Goal: Task Accomplishment & Management: Use online tool/utility

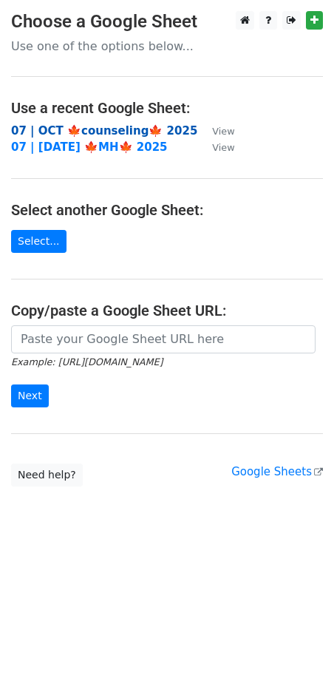
click at [67, 125] on strong "07 | OCT 🍁counseling🍁 2025" at bounding box center [104, 130] width 186 height 13
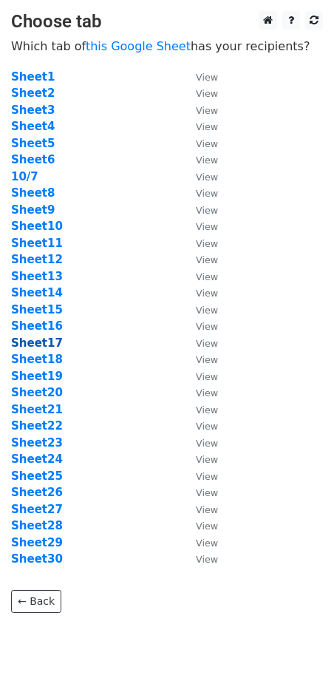
click at [44, 343] on strong "Sheet17" at bounding box center [37, 342] width 52 height 13
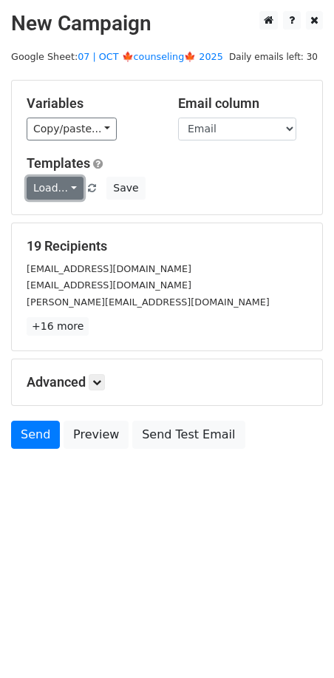
click at [56, 184] on link "Load..." at bounding box center [55, 188] width 57 height 23
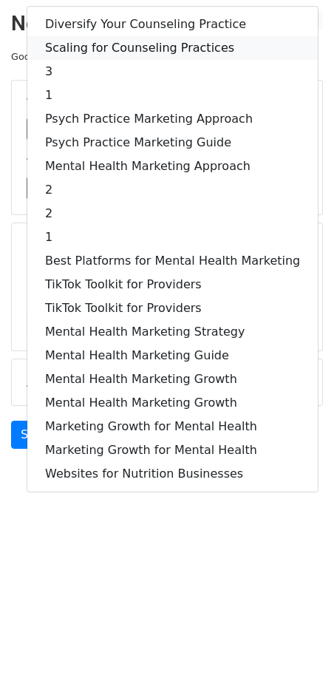
click at [121, 49] on link "Scaling for Counseling Practices" at bounding box center [172, 48] width 290 height 24
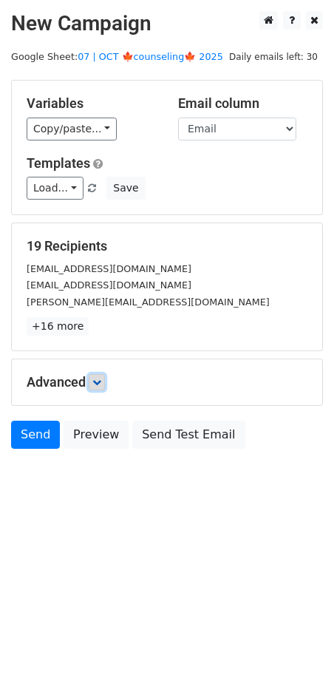
click at [100, 378] on icon at bounding box center [96, 382] width 9 height 9
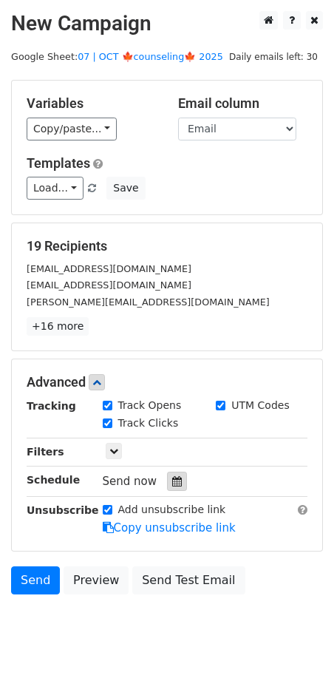
click at [172, 476] on icon at bounding box center [177, 481] width 10 height 10
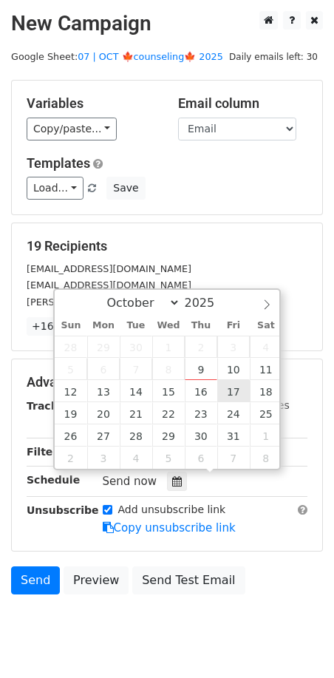
type input "2025-10-17 12:00"
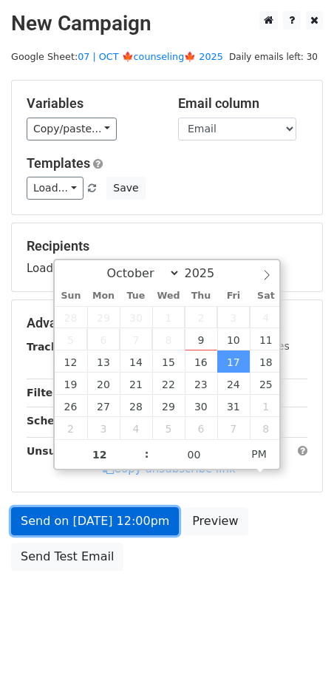
click at [120, 514] on link "Send on Oct 17 at 12:00pm" at bounding box center [95, 521] width 168 height 28
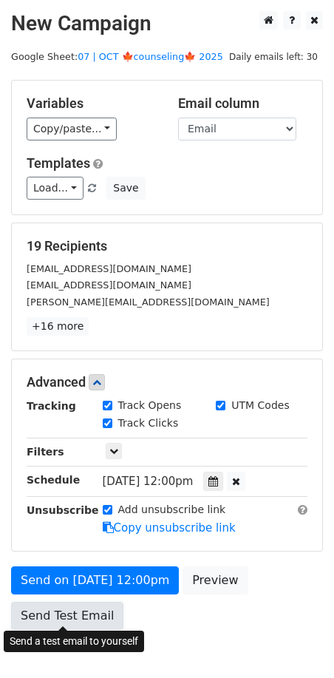
click at [58, 602] on link "Send Test Email" at bounding box center [67, 616] width 112 height 28
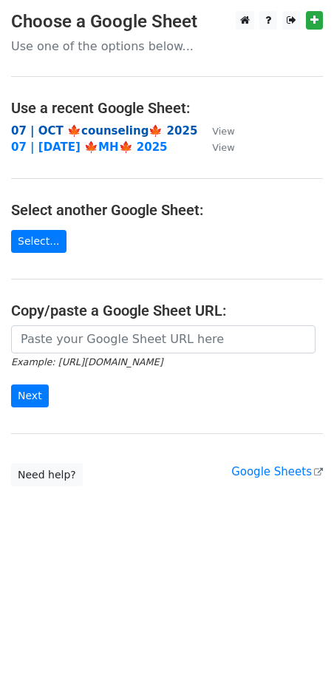
click at [98, 130] on strong "07 | OCT 🍁counseling🍁 2025" at bounding box center [104, 130] width 186 height 13
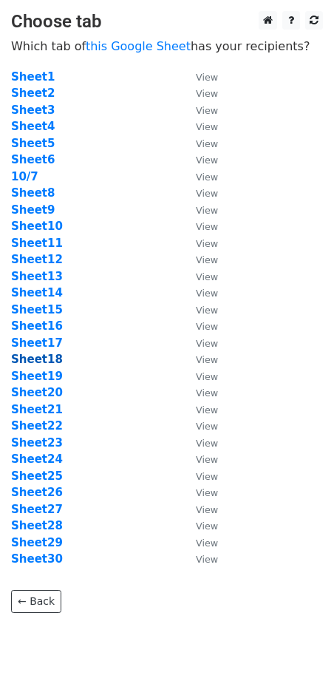
click at [47, 366] on strong "Sheet18" at bounding box center [37, 359] width 52 height 13
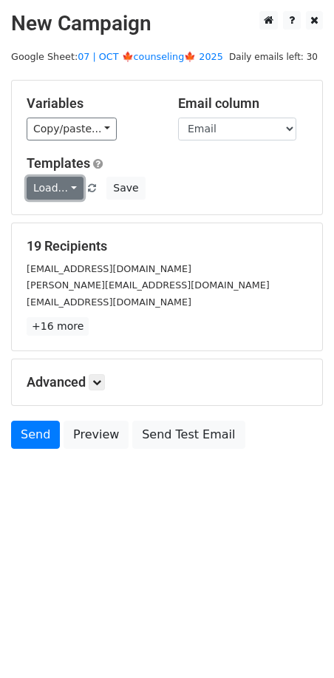
click at [41, 184] on link "Load..." at bounding box center [55, 188] width 57 height 23
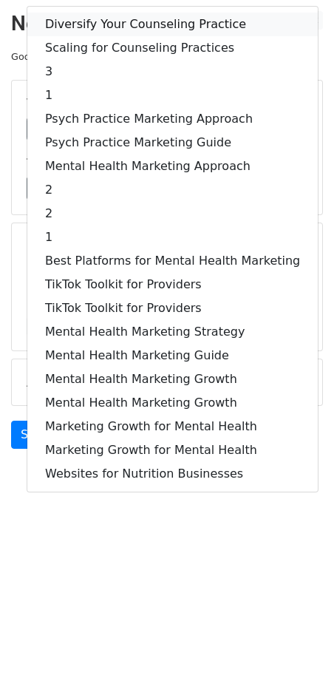
click at [136, 24] on link "Diversify Your Counseling Practice" at bounding box center [172, 25] width 290 height 24
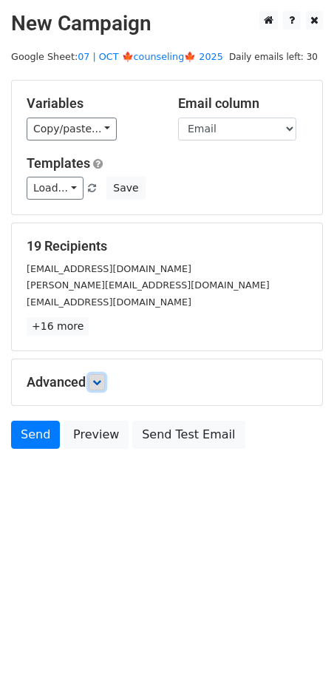
click at [101, 378] on icon at bounding box center [96, 382] width 9 height 9
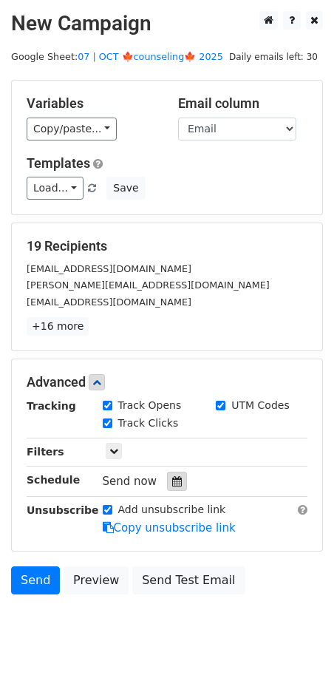
click at [172, 476] on icon at bounding box center [177, 481] width 10 height 10
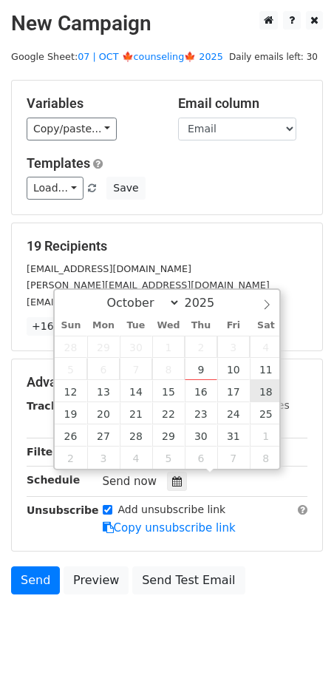
type input "2025-10-18 12:00"
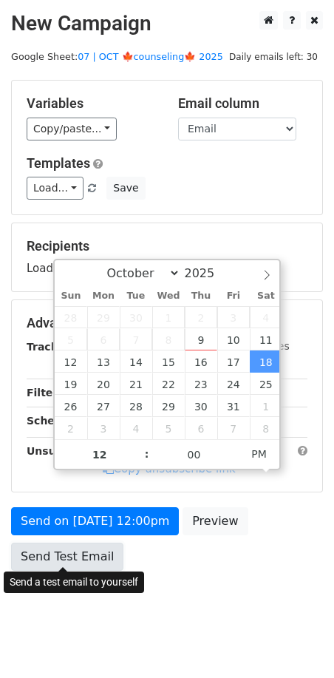
click at [83, 561] on link "Send Test Email" at bounding box center [67, 557] width 112 height 28
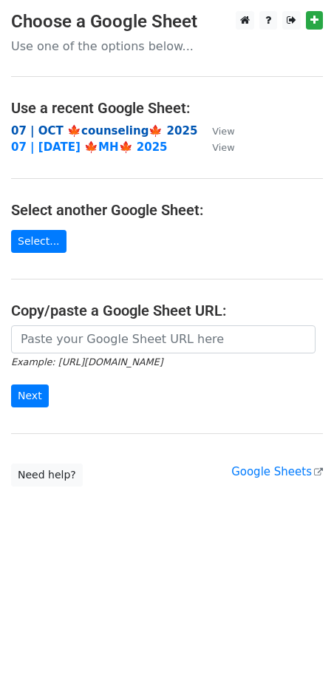
click at [118, 132] on strong "07 | OCT 🍁counseling🍁 2025" at bounding box center [104, 130] width 186 height 13
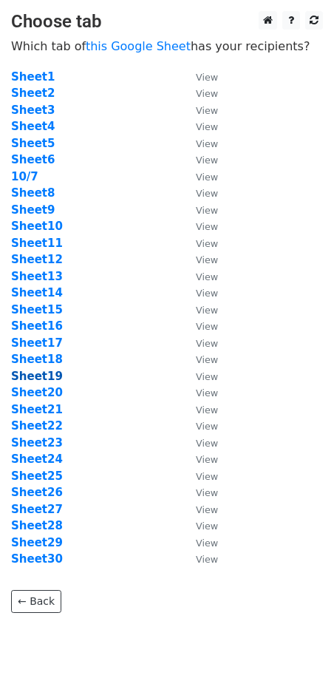
click at [52, 378] on strong "Sheet19" at bounding box center [37, 376] width 52 height 13
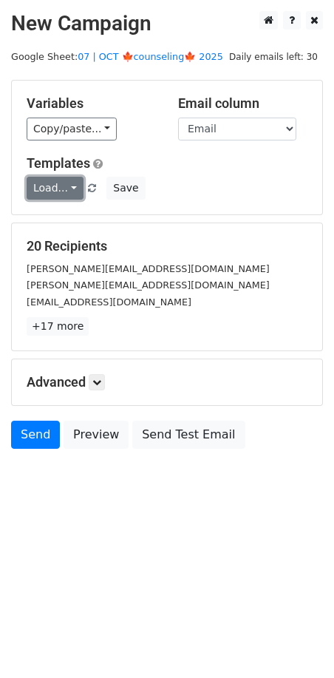
click at [67, 185] on link "Load..." at bounding box center [55, 188] width 57 height 23
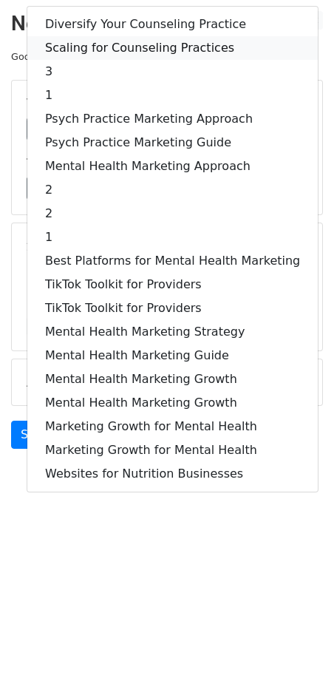
click at [127, 52] on link "Scaling for Counseling Practices" at bounding box center [172, 48] width 290 height 24
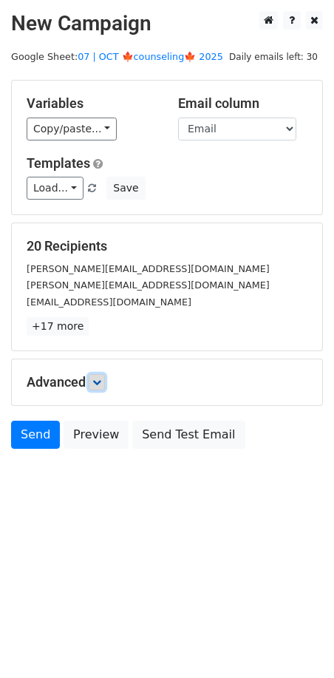
click at [98, 381] on icon at bounding box center [96, 382] width 9 height 9
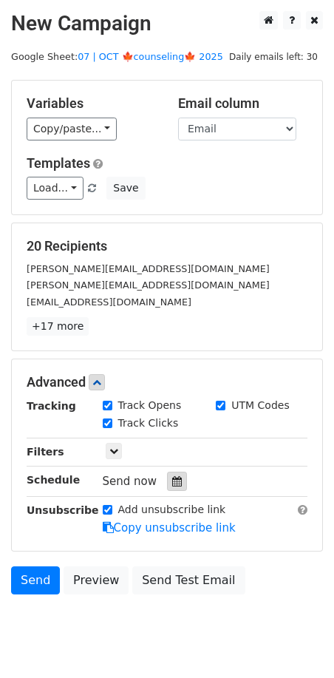
click at [167, 487] on div at bounding box center [177, 481] width 20 height 19
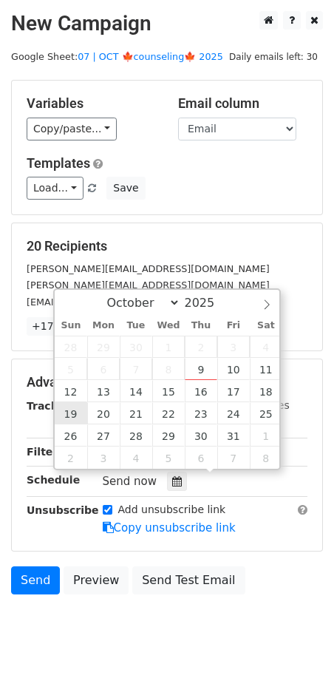
type input "2025-10-19 12:00"
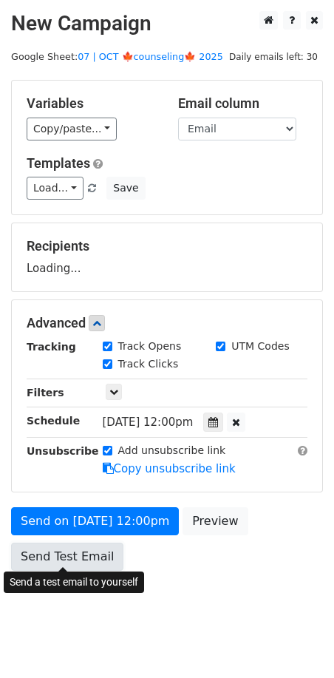
click at [83, 543] on link "Send Test Email" at bounding box center [67, 557] width 112 height 28
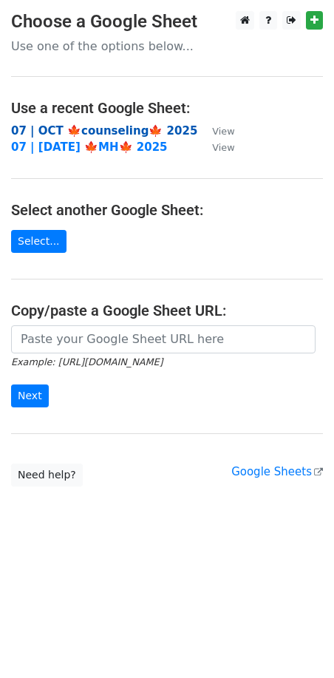
click at [113, 132] on strong "07 | OCT 🍁counseling🍁 2025" at bounding box center [104, 130] width 186 height 13
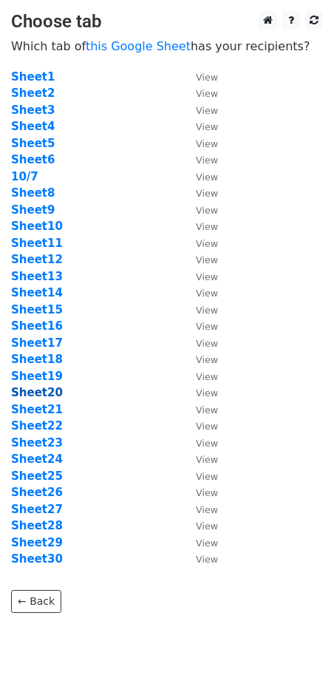
click at [51, 387] on strong "Sheet20" at bounding box center [37, 392] width 52 height 13
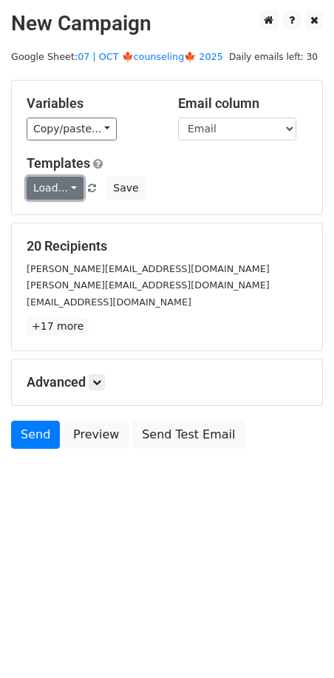
click at [59, 189] on link "Load..." at bounding box center [55, 188] width 57 height 23
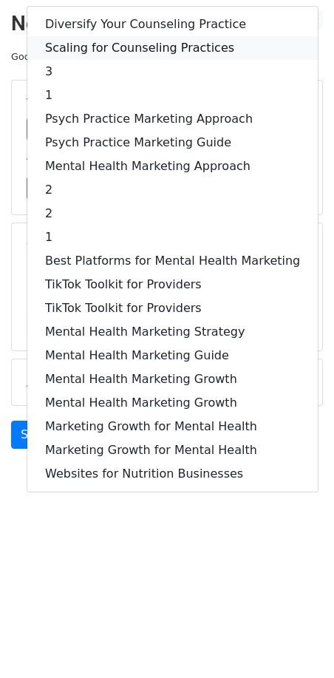
click at [137, 57] on link "Scaling for Counseling Practices" at bounding box center [172, 48] width 290 height 24
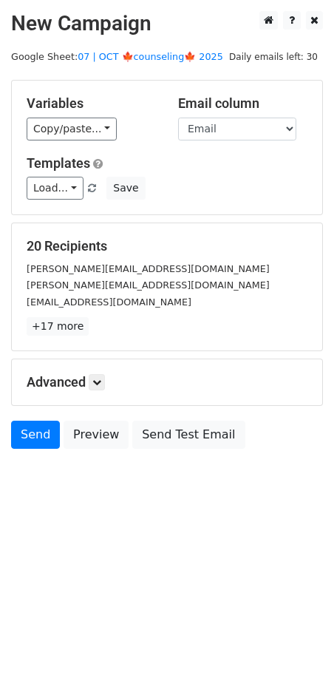
click at [104, 390] on div "Advanced Tracking Track Opens UTM Codes Track Clicks Filters Only include sprea…" at bounding box center [167, 382] width 310 height 46
click at [101, 384] on icon at bounding box center [96, 382] width 9 height 9
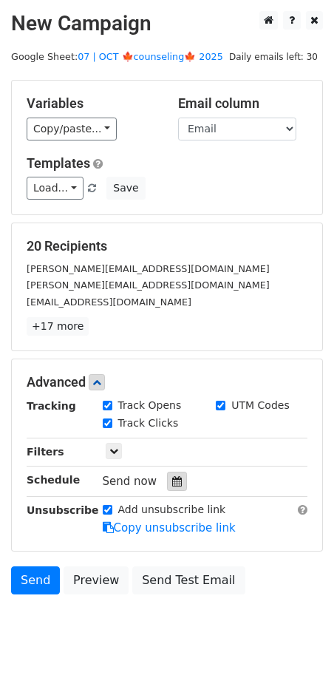
click at [172, 476] on icon at bounding box center [177, 481] width 10 height 10
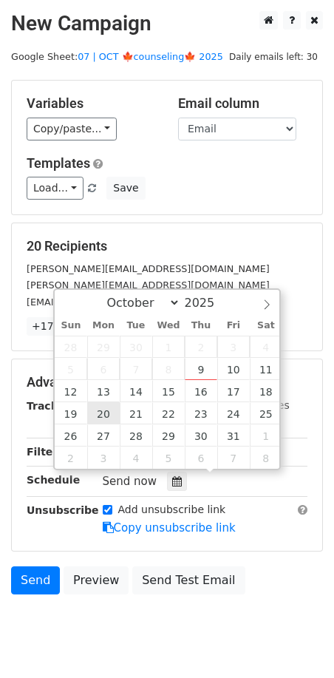
type input "2025-10-20 12:00"
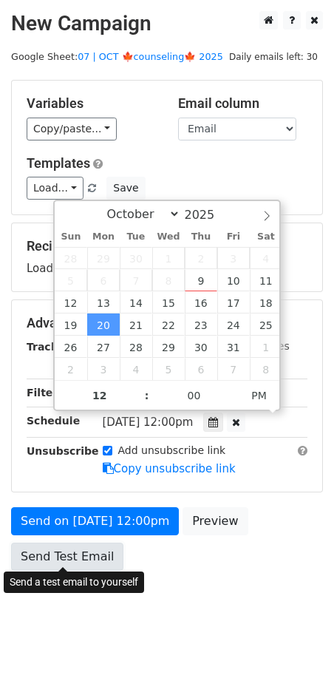
click at [76, 545] on link "Send Test Email" at bounding box center [67, 557] width 112 height 28
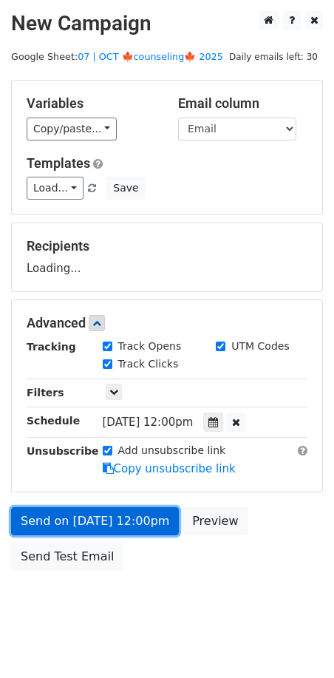
click at [45, 523] on link "Send on Oct 20 at 12:00pm" at bounding box center [95, 521] width 168 height 28
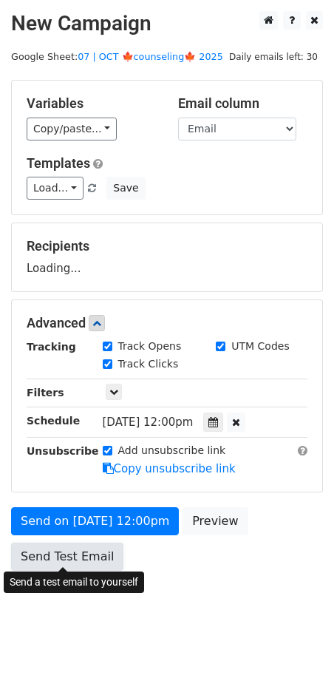
click at [42, 563] on link "Send Test Email" at bounding box center [67, 557] width 112 height 28
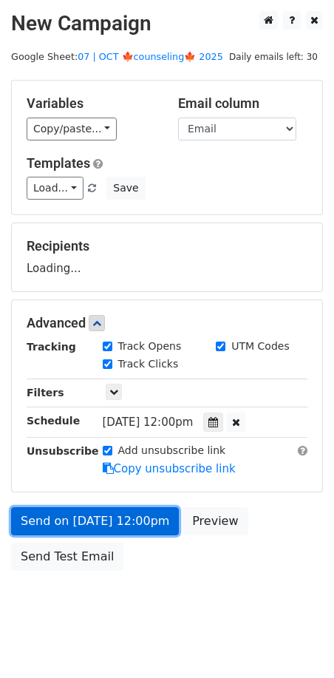
click at [54, 509] on link "Send on Oct 20 at 12:00pm" at bounding box center [95, 521] width 168 height 28
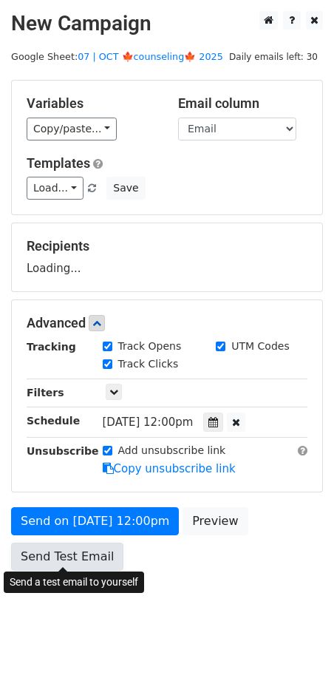
click at [54, 545] on link "Send Test Email" at bounding box center [67, 557] width 112 height 28
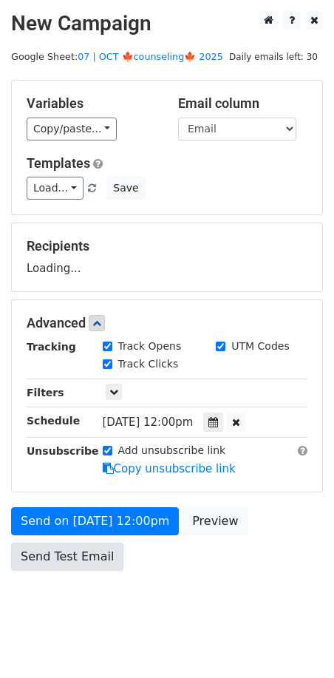
click at [54, 545] on link "Send Test Email" at bounding box center [67, 557] width 112 height 28
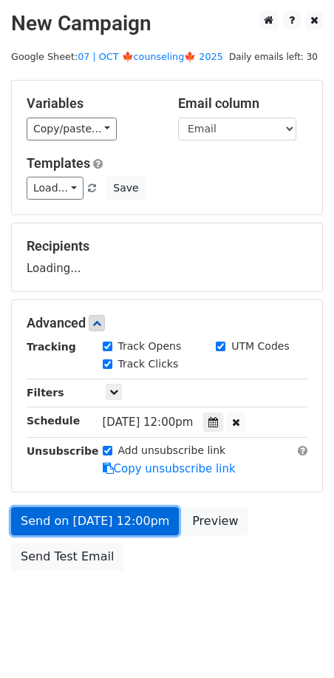
click at [57, 519] on link "Send on Oct 20 at 12:00pm" at bounding box center [95, 521] width 168 height 28
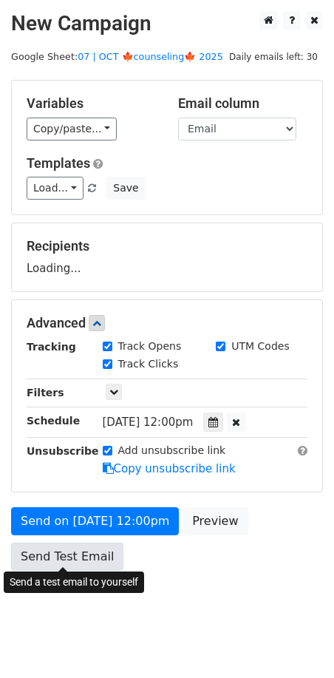
click at [54, 552] on link "Send Test Email" at bounding box center [67, 557] width 112 height 28
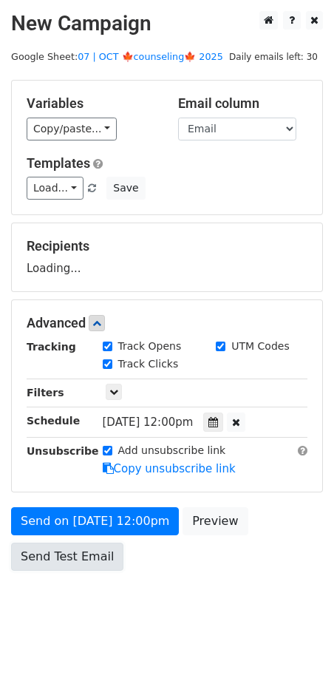
click at [54, 552] on link "Send Test Email" at bounding box center [67, 557] width 112 height 28
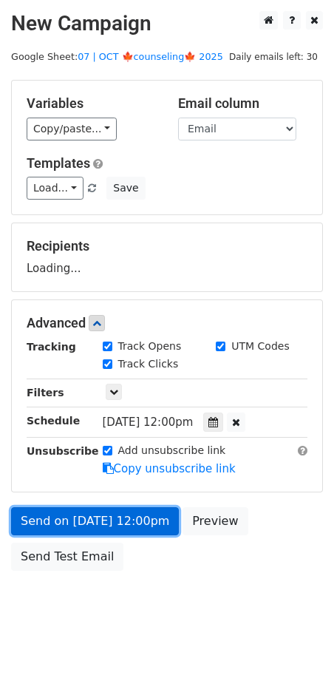
click at [58, 515] on link "Send on Oct 20 at 12:00pm" at bounding box center [95, 521] width 168 height 28
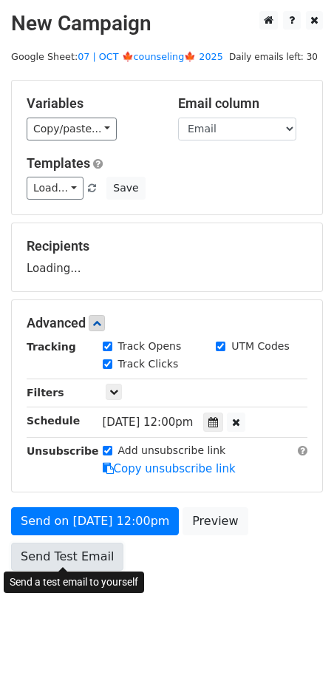
click at [56, 554] on link "Send Test Email" at bounding box center [67, 557] width 112 height 28
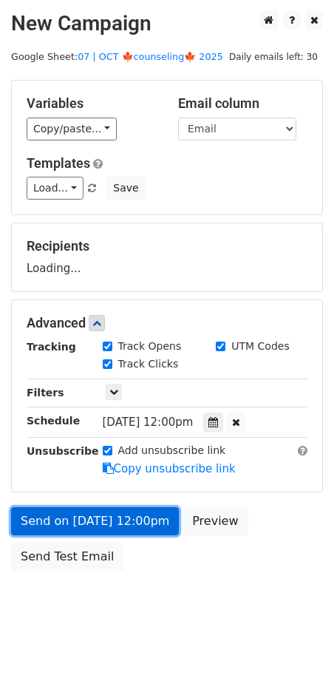
click at [63, 511] on link "Send on Oct 20 at 12:00pm" at bounding box center [95, 521] width 168 height 28
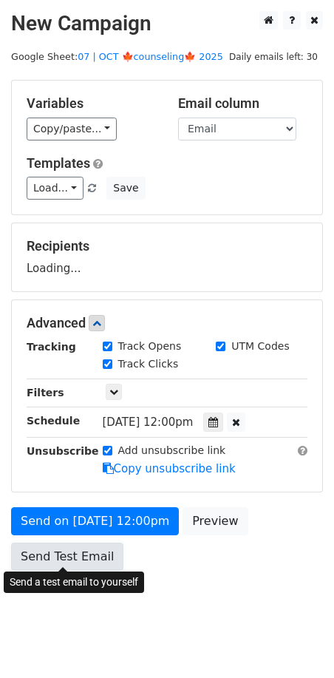
click at [56, 543] on link "Send Test Email" at bounding box center [67, 557] width 112 height 28
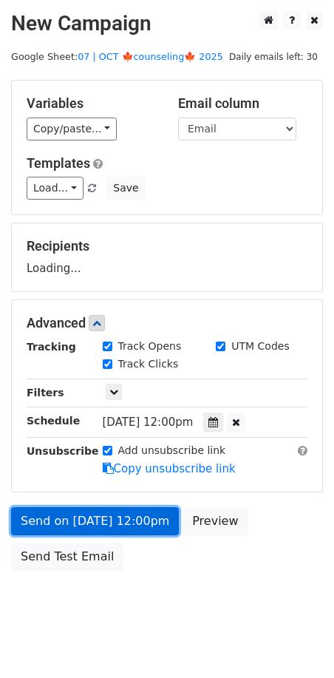
click at [60, 509] on link "Send on Oct 20 at 12:00pm" at bounding box center [95, 521] width 168 height 28
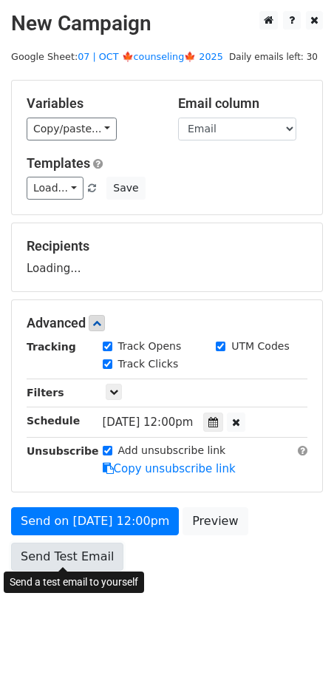
click at [57, 545] on link "Send Test Email" at bounding box center [67, 557] width 112 height 28
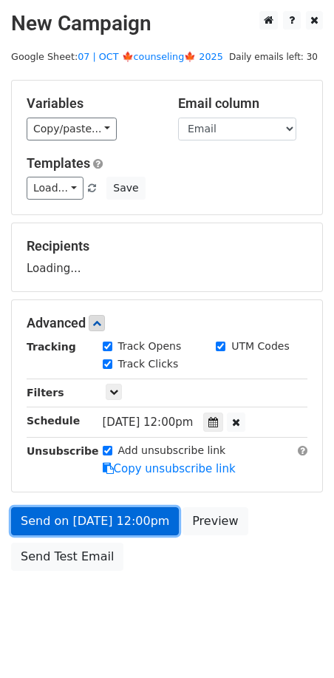
click at [68, 523] on link "Send on Oct 20 at 12:00pm" at bounding box center [95, 521] width 168 height 28
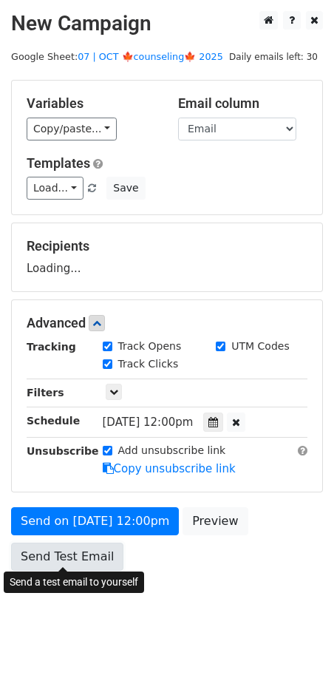
click at [58, 553] on link "Send Test Email" at bounding box center [67, 557] width 112 height 28
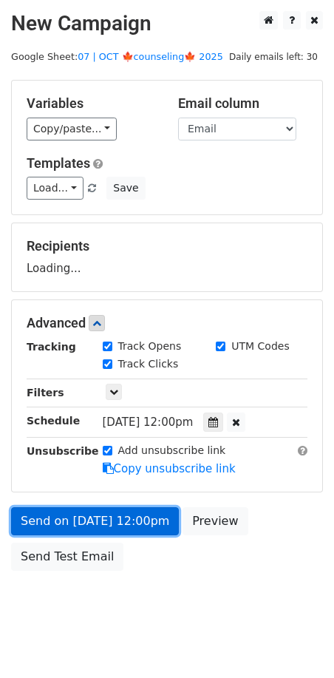
click at [66, 520] on link "Send on Oct 20 at 12:00pm" at bounding box center [95, 521] width 168 height 28
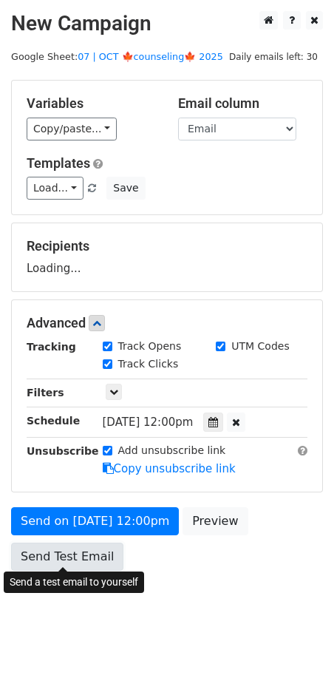
click at [57, 548] on link "Send Test Email" at bounding box center [67, 557] width 112 height 28
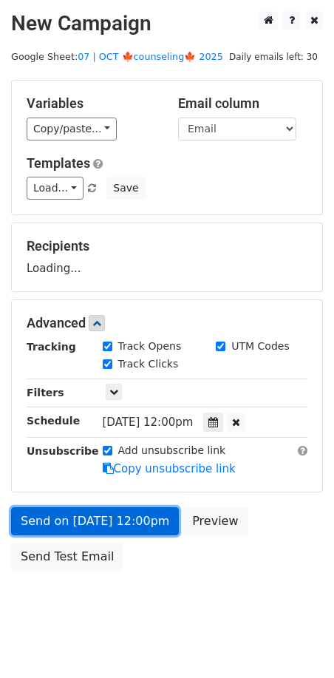
click at [65, 511] on link "Send on Oct 20 at 12:00pm" at bounding box center [95, 521] width 168 height 28
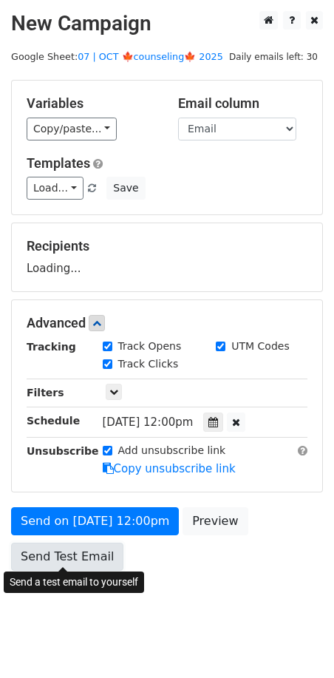
click at [55, 543] on link "Send Test Email" at bounding box center [67, 557] width 112 height 28
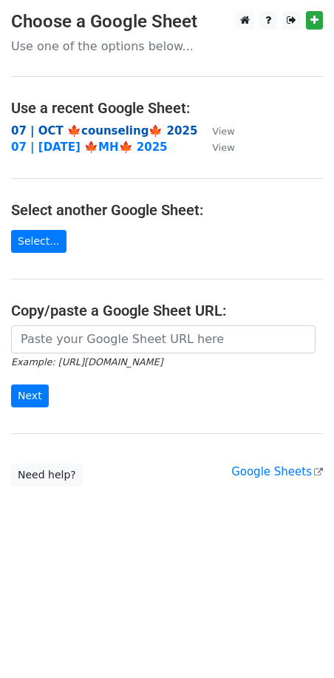
click at [86, 126] on strong "07 | OCT 🍁counseling🍁 2025" at bounding box center [104, 130] width 186 height 13
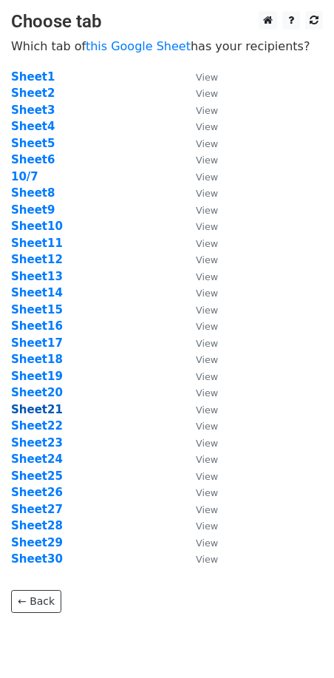
click at [51, 407] on strong "Sheet21" at bounding box center [37, 409] width 52 height 13
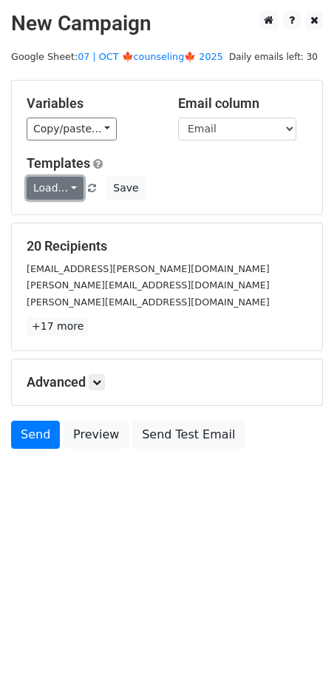
click at [48, 194] on link "Load..." at bounding box center [55, 188] width 57 height 23
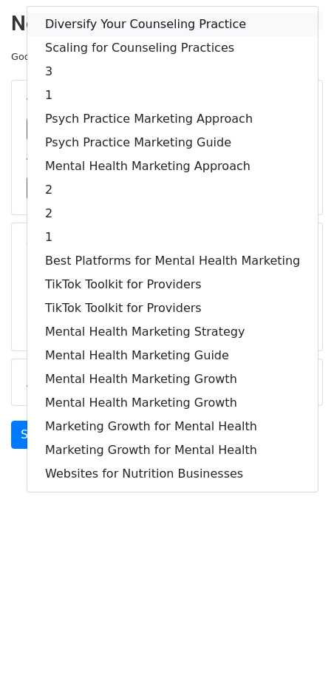
click at [86, 18] on link "Diversify Your Counseling Practice" at bounding box center [172, 25] width 290 height 24
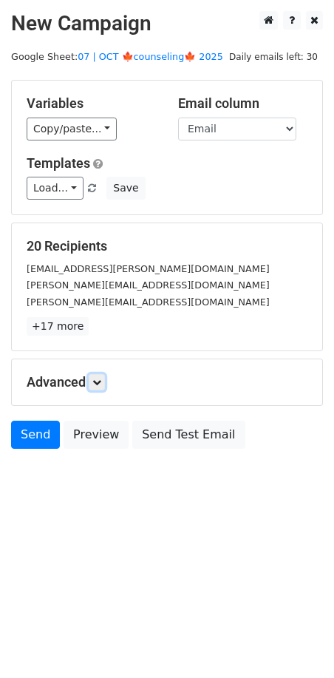
drag, startPoint x: 103, startPoint y: 383, endPoint x: 182, endPoint y: 491, distance: 133.4
click at [103, 383] on link at bounding box center [97, 382] width 16 height 16
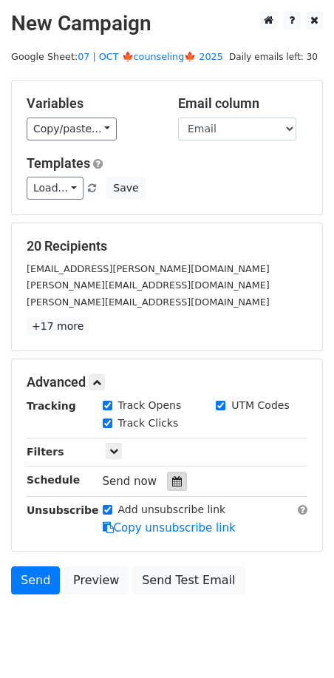
click at [172, 476] on icon at bounding box center [177, 481] width 10 height 10
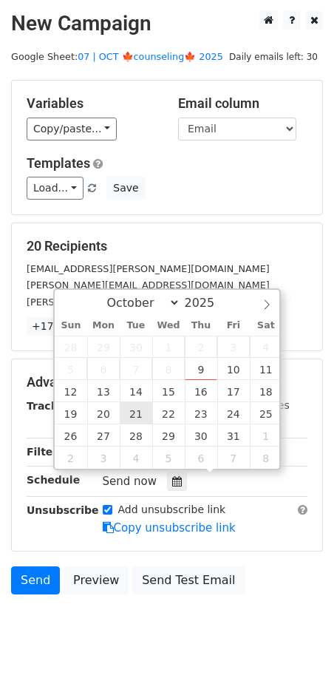
type input "2025-10-21 12:00"
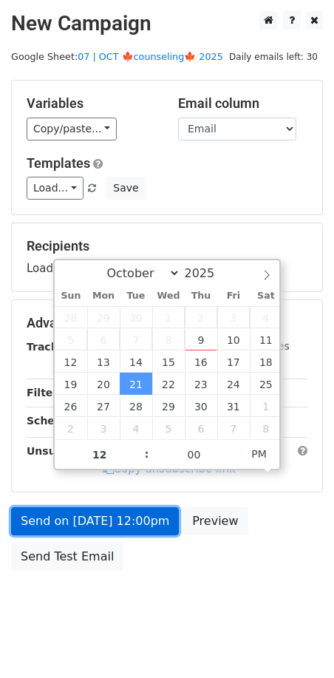
click at [115, 509] on link "Send on Oct 21 at 12:00pm" at bounding box center [95, 521] width 168 height 28
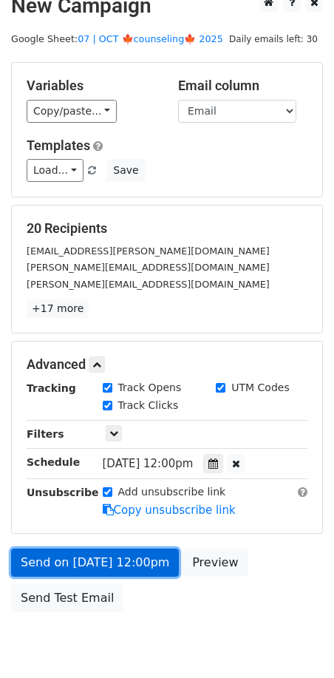
scroll to position [41, 0]
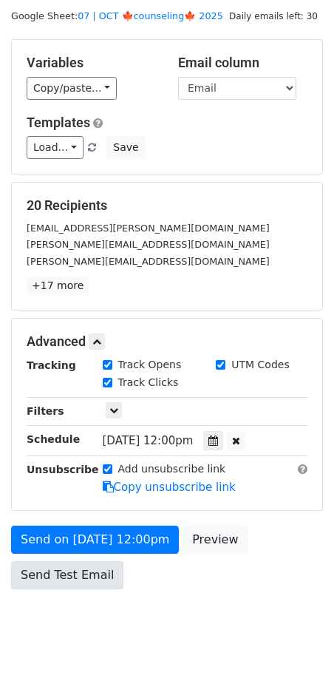
click at [72, 581] on link "Send Test Email" at bounding box center [67, 575] width 112 height 28
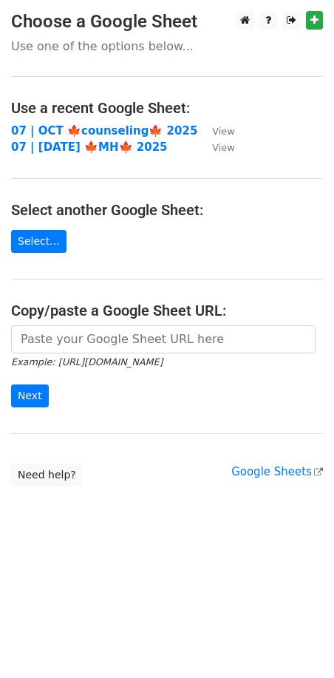
click at [102, 123] on td "07 | OCT 🍁counseling🍁 2025" at bounding box center [104, 131] width 186 height 17
click at [85, 129] on strong "07 | OCT 🍁counseling🍁 2025" at bounding box center [104, 130] width 186 height 13
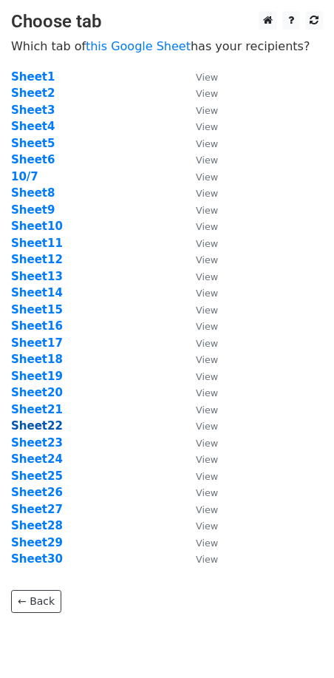
click at [49, 421] on strong "Sheet22" at bounding box center [37, 425] width 52 height 13
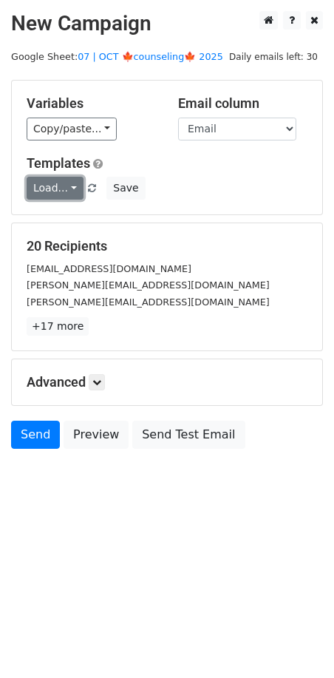
click at [56, 181] on link "Load..." at bounding box center [55, 188] width 57 height 23
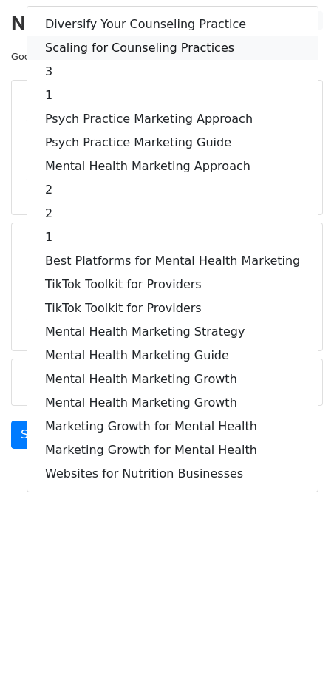
click at [97, 46] on link "Scaling for Counseling Practices" at bounding box center [172, 48] width 290 height 24
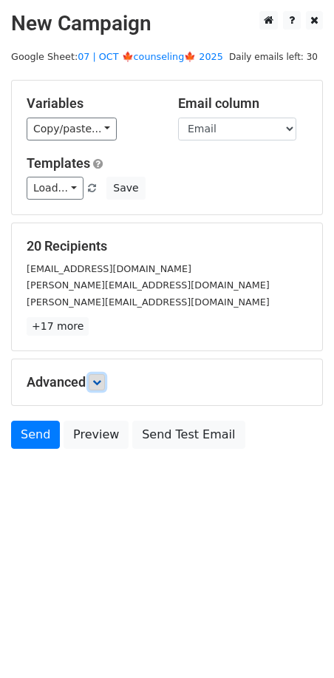
click at [101, 380] on icon at bounding box center [96, 382] width 9 height 9
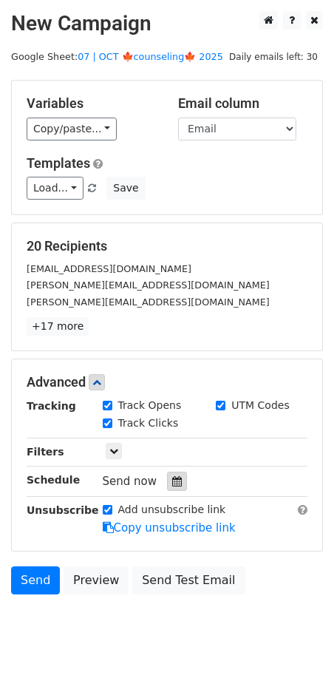
click at [173, 481] on icon at bounding box center [177, 481] width 10 height 10
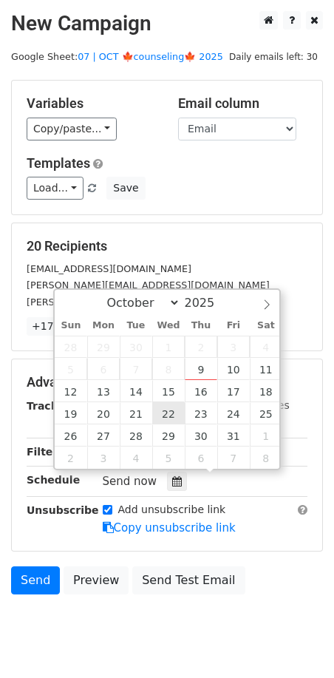
type input "2025-10-22 12:00"
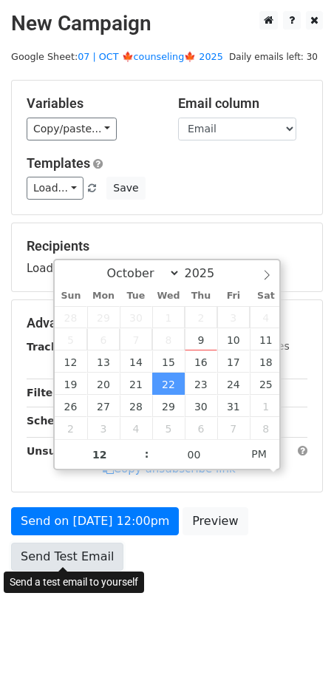
click at [75, 562] on link "Send Test Email" at bounding box center [67, 557] width 112 height 28
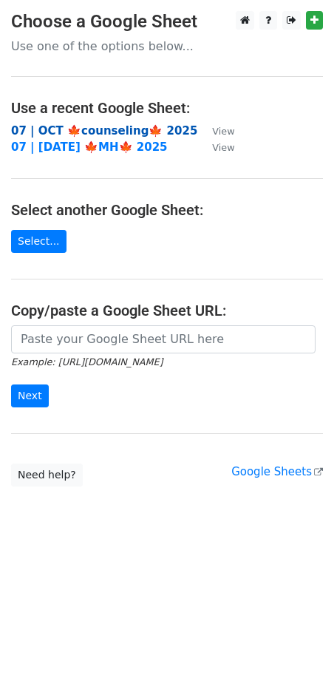
click at [102, 126] on strong "07 | OCT 🍁counseling🍁 2025" at bounding box center [104, 130] width 186 height 13
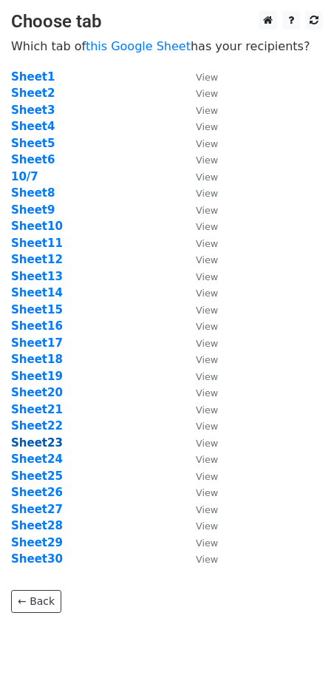
click at [42, 441] on strong "Sheet23" at bounding box center [37, 442] width 52 height 13
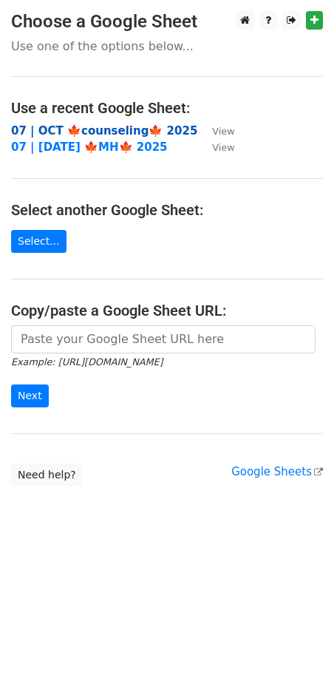
click at [109, 131] on strong "07 | OCT 🍁counseling🍁 2025" at bounding box center [104, 130] width 186 height 13
click at [103, 125] on strong "07 | OCT 🍁counseling🍁 2025" at bounding box center [104, 130] width 186 height 13
